Goal: Book appointment/travel/reservation

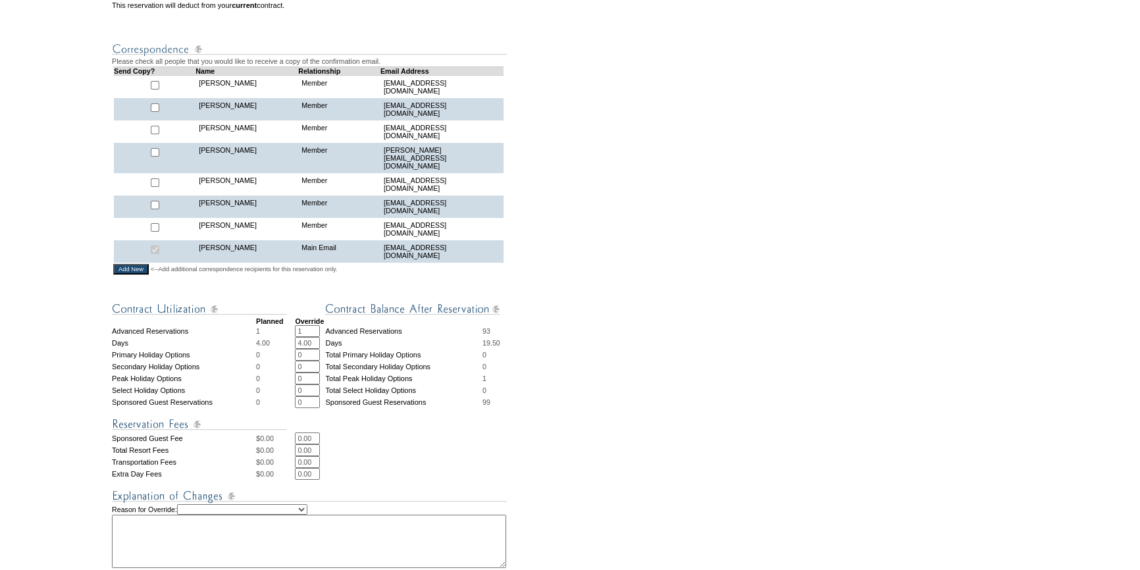
scroll to position [419, 0]
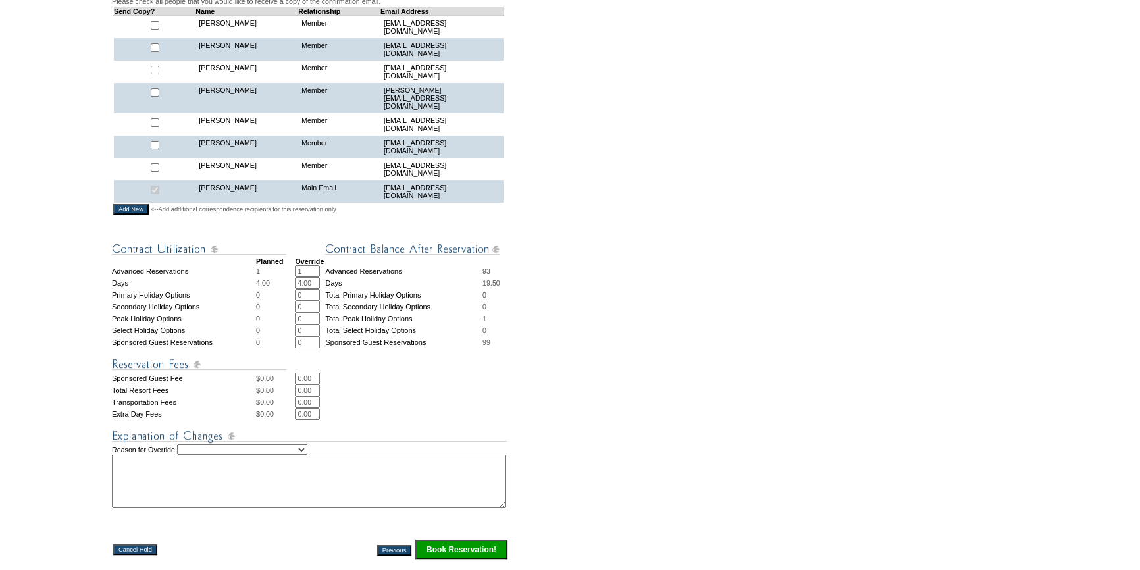
click at [253, 444] on select "Creating Continuous Stay Days Rebooked After Cancellation Editing Occupant Expe…" at bounding box center [242, 449] width 130 height 11
select select "1044"
click at [194, 444] on select "Creating Continuous Stay Days Rebooked After Cancellation Editing Occupant Expe…" at bounding box center [242, 449] width 130 height 11
click at [280, 478] on textarea at bounding box center [309, 481] width 394 height 53
type textarea "as per james' request 10/3/25"
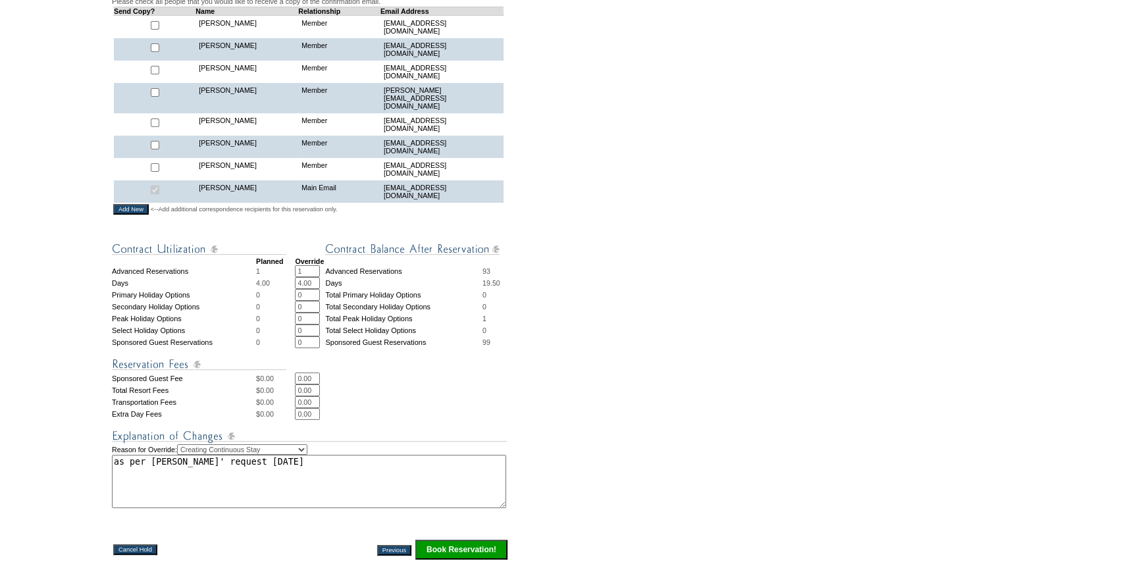
click at [474, 540] on input "Book Reservation!" at bounding box center [461, 550] width 92 height 20
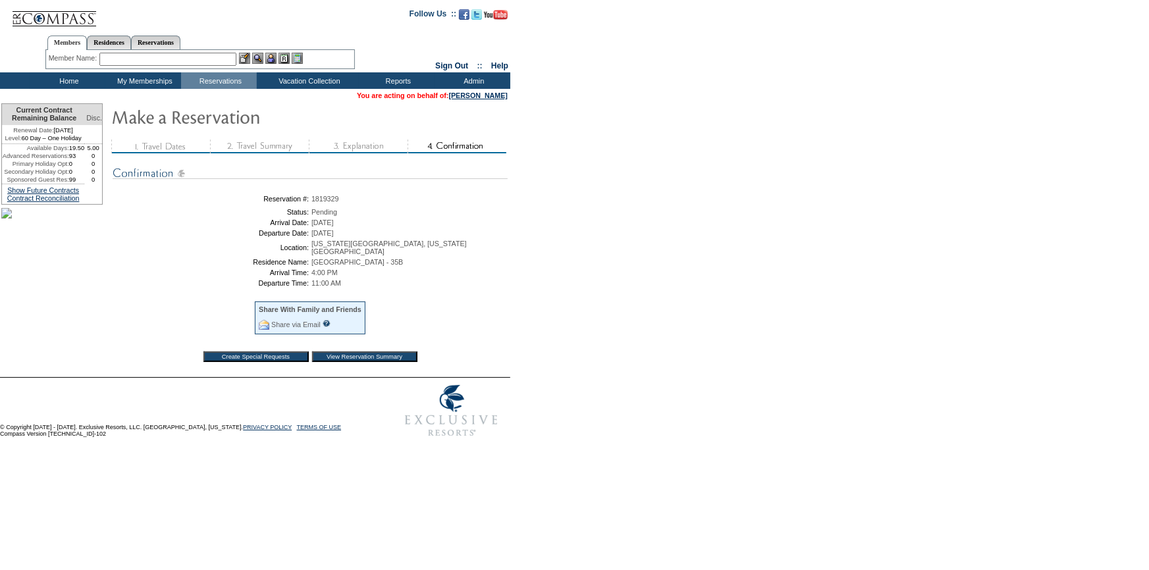
click at [394, 355] on input "View Reservation Summary" at bounding box center [364, 357] width 105 height 11
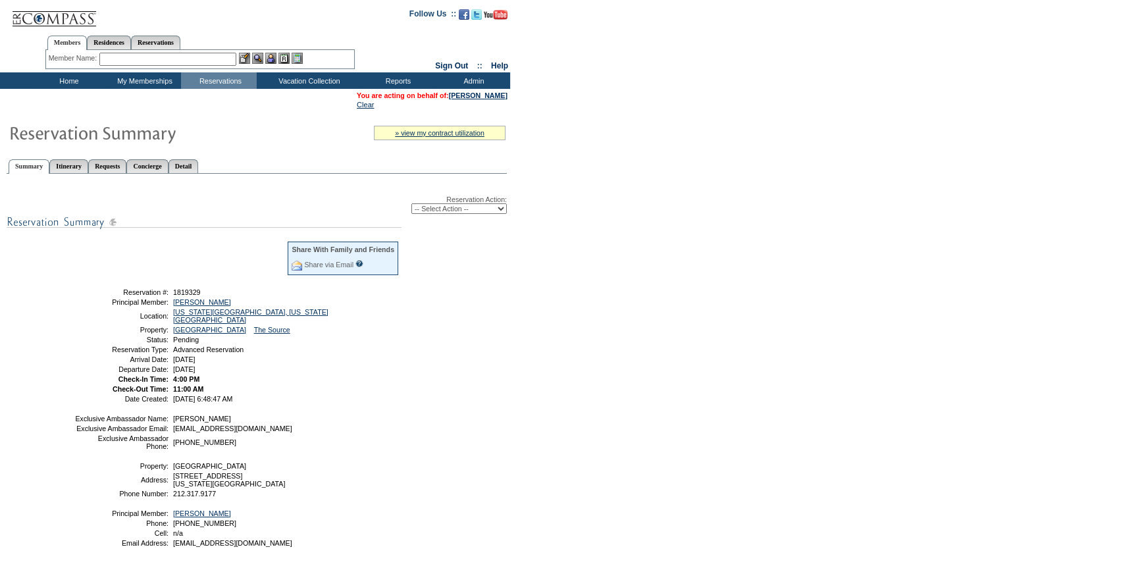
click at [472, 208] on select "-- Select Action -- Modify Reservation Dates Modify Reservation Cost Modify Occ…" at bounding box center [459, 208] width 95 height 11
select select "ConfirmRes"
click at [412, 204] on select "-- Select Action -- Modify Reservation Dates Modify Reservation Cost Modify Occ…" at bounding box center [459, 208] width 95 height 11
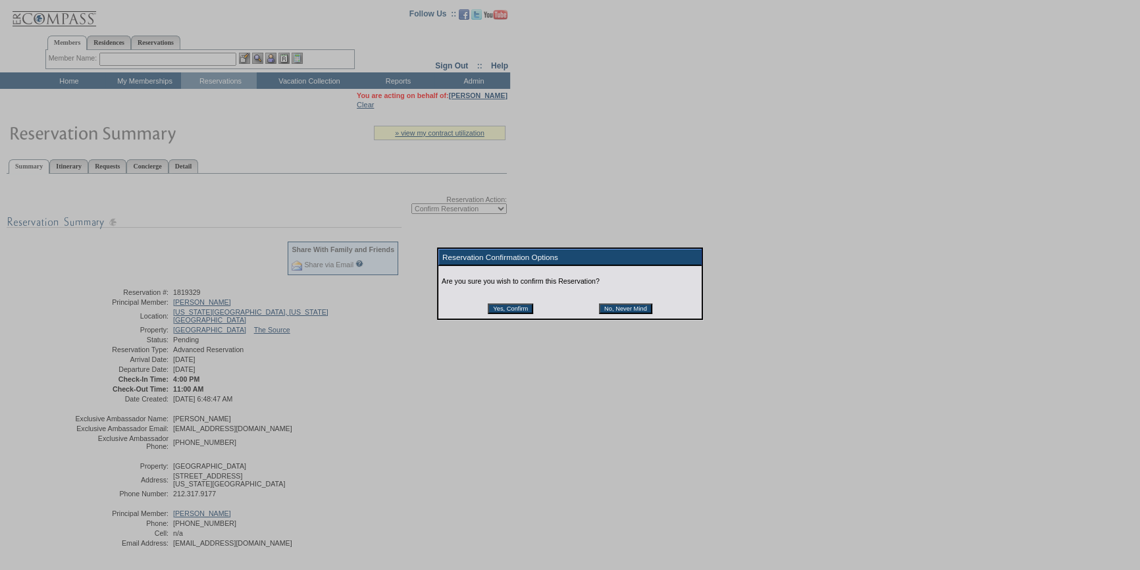
click at [502, 311] on input "Yes, Confirm" at bounding box center [510, 309] width 45 height 11
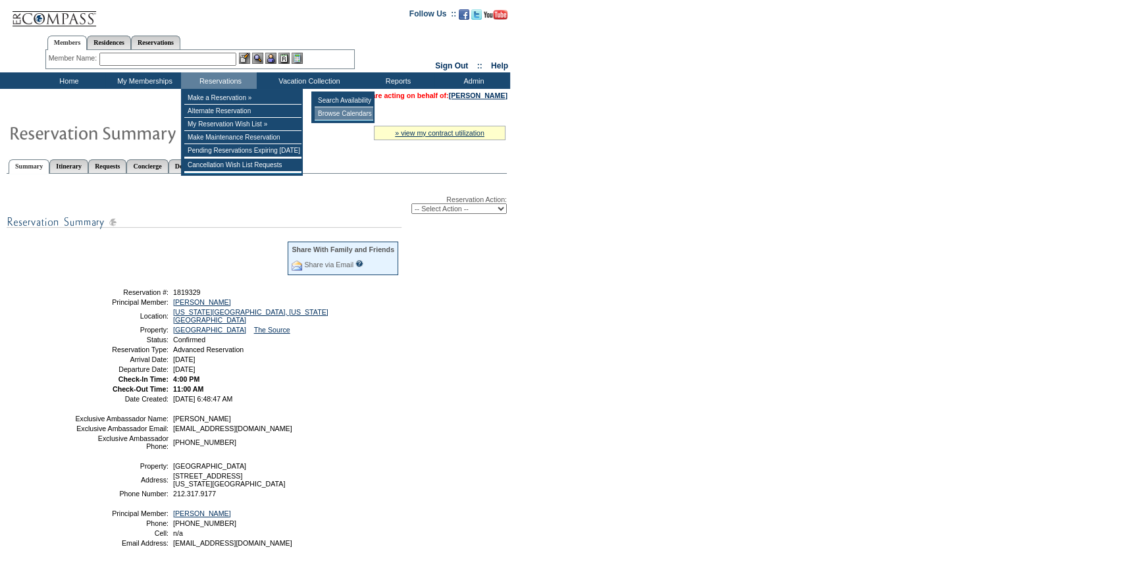
click at [349, 111] on td "Browse Calendars" at bounding box center [344, 113] width 59 height 13
